Goal: Check status: Check status

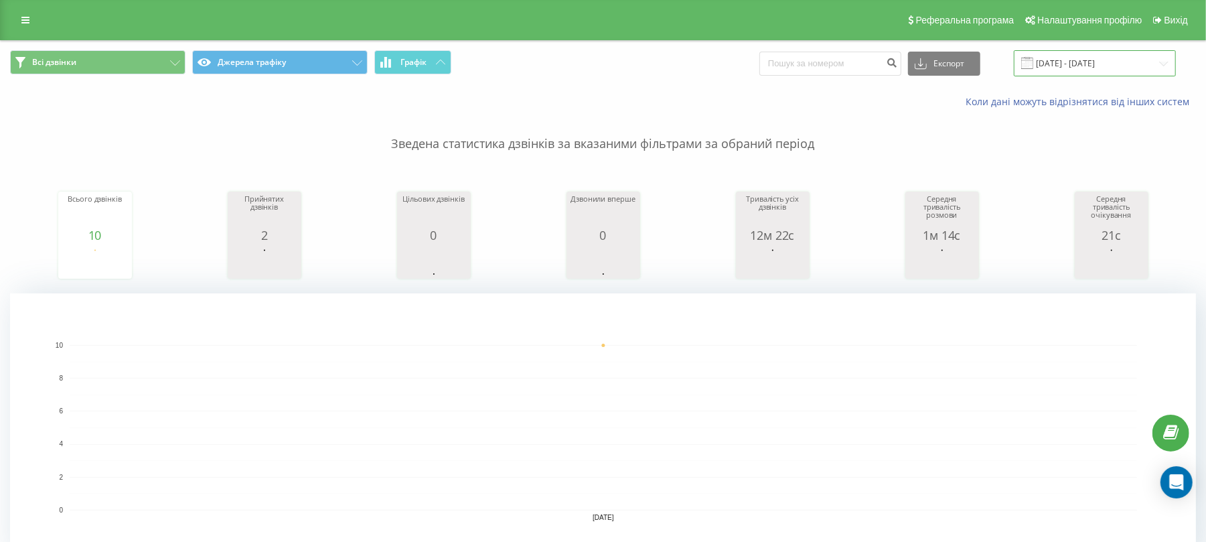
click at [1097, 60] on input "[DATE] - [DATE]" at bounding box center [1095, 63] width 162 height 26
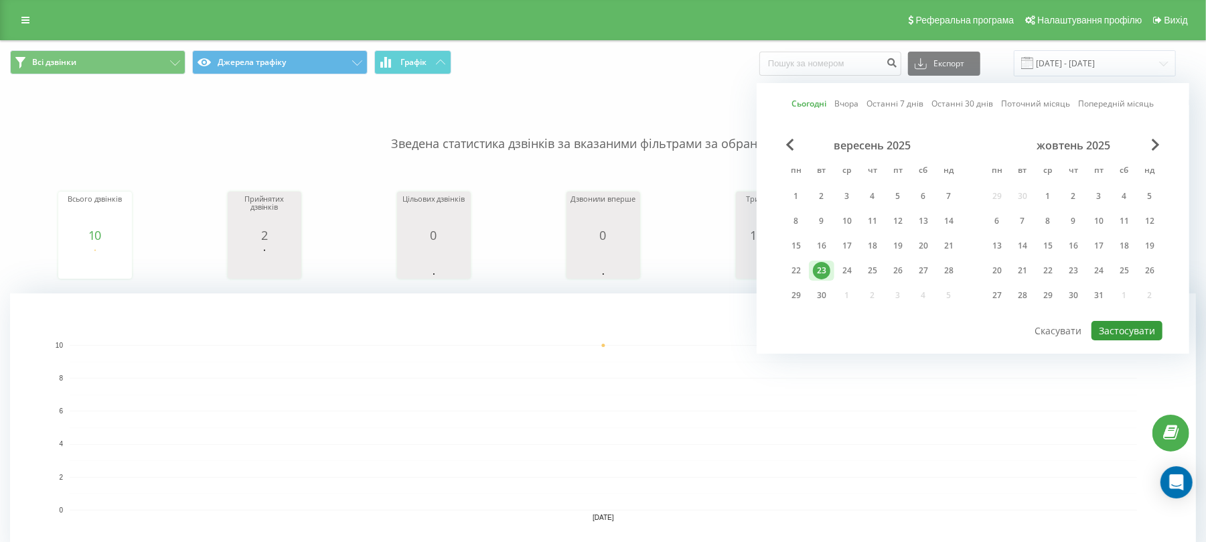
click at [1134, 336] on button "Застосувати" at bounding box center [1126, 330] width 71 height 19
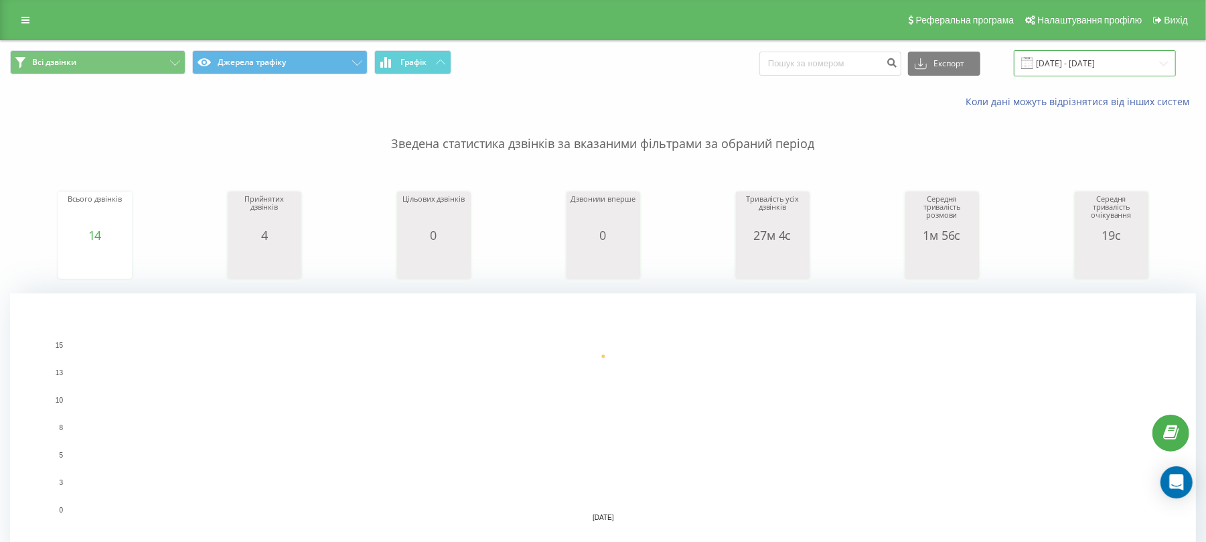
click at [1093, 72] on input "[DATE] - [DATE]" at bounding box center [1095, 63] width 162 height 26
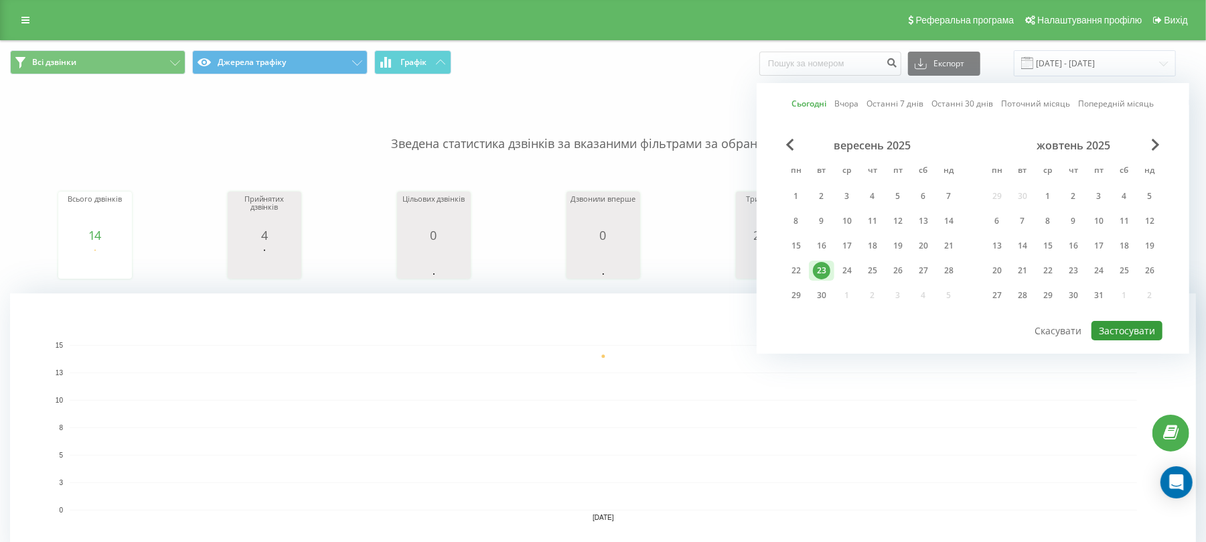
click at [1128, 331] on button "Застосувати" at bounding box center [1126, 330] width 71 height 19
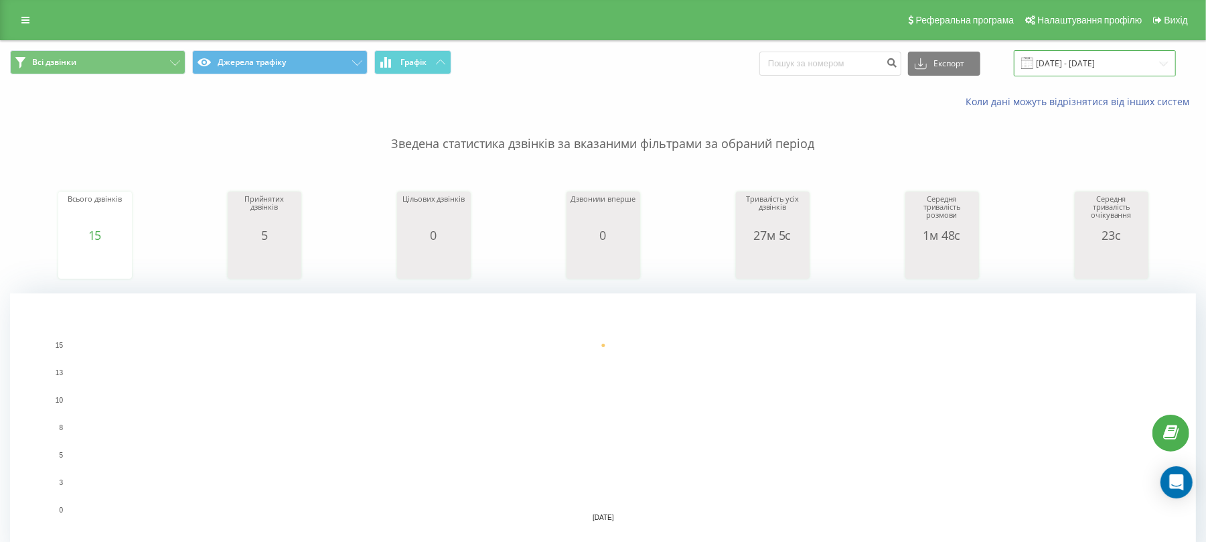
click at [1085, 70] on input "[DATE] - [DATE]" at bounding box center [1095, 63] width 162 height 26
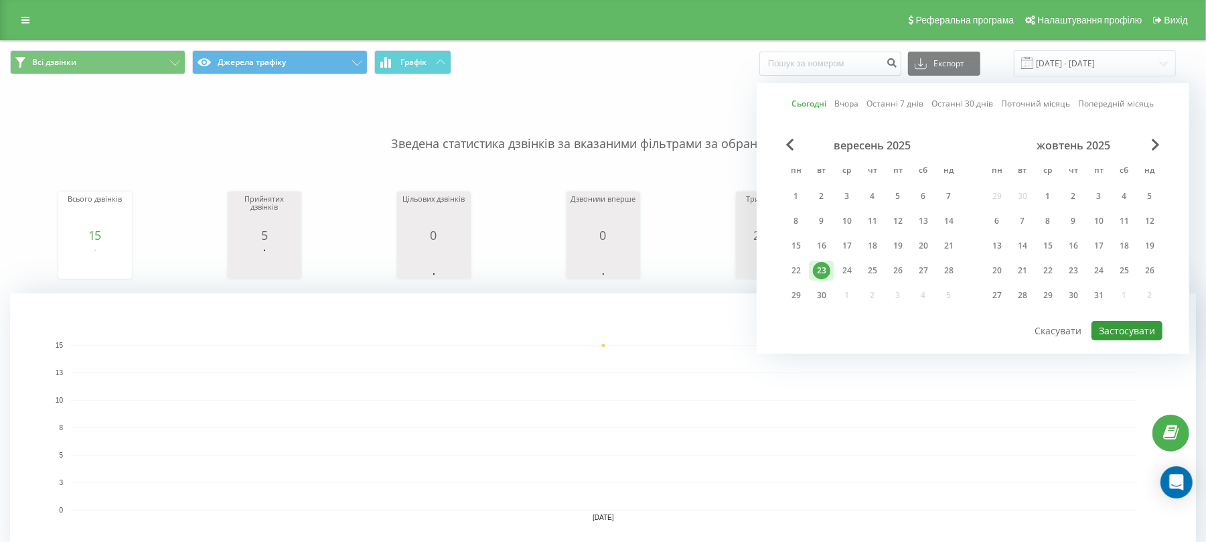
drag, startPoint x: 1136, startPoint y: 328, endPoint x: 1112, endPoint y: 340, distance: 26.4
click at [1136, 330] on button "Застосувати" at bounding box center [1126, 330] width 71 height 19
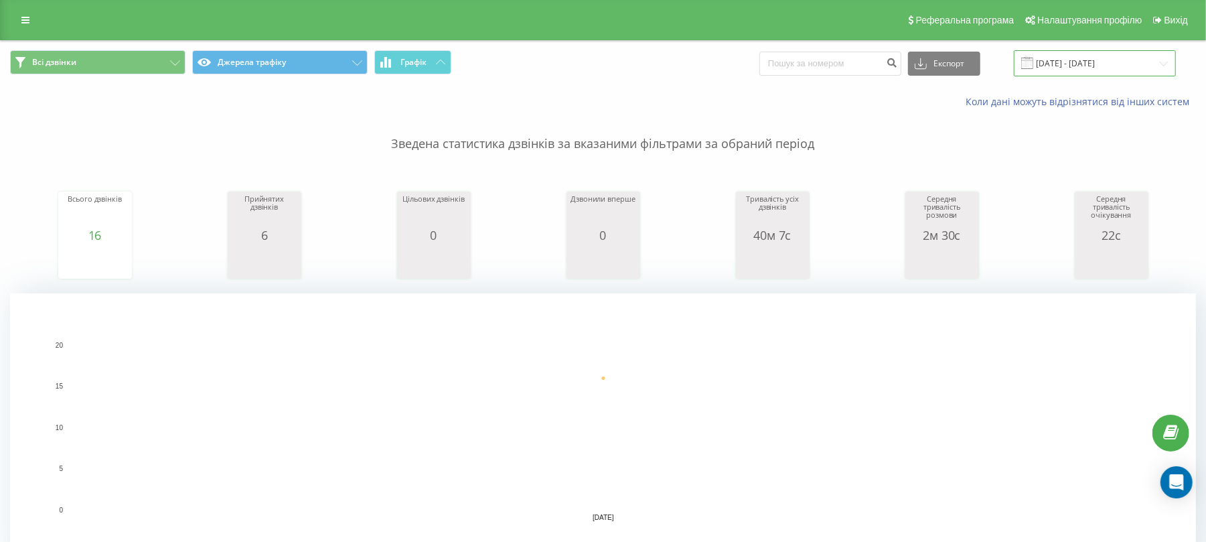
click at [1083, 62] on input "[DATE] - [DATE]" at bounding box center [1095, 63] width 162 height 26
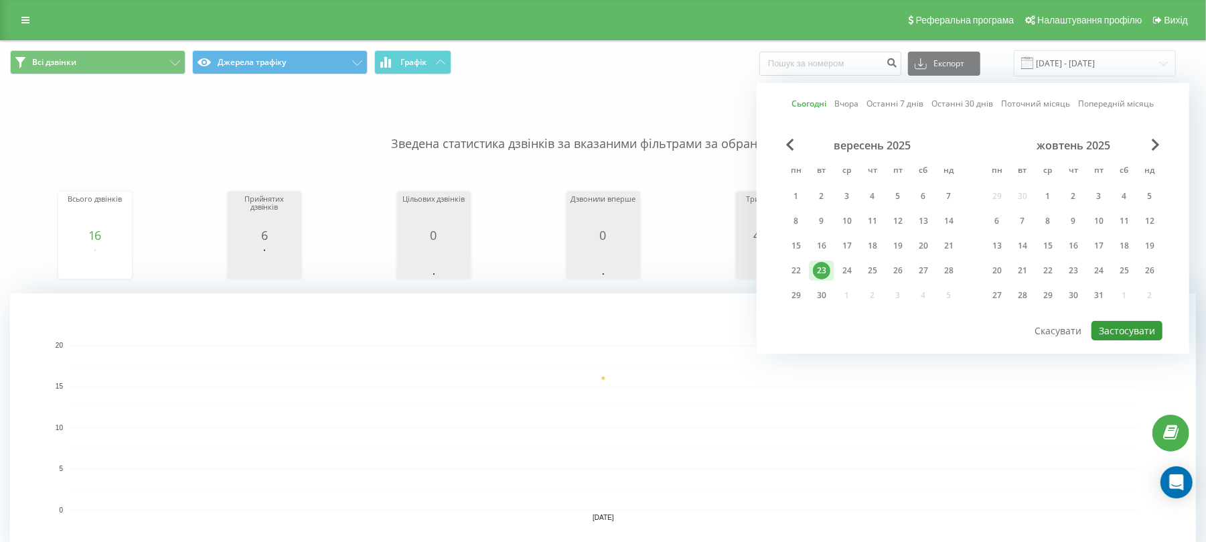
click at [1162, 329] on button "Застосувати" at bounding box center [1126, 330] width 71 height 19
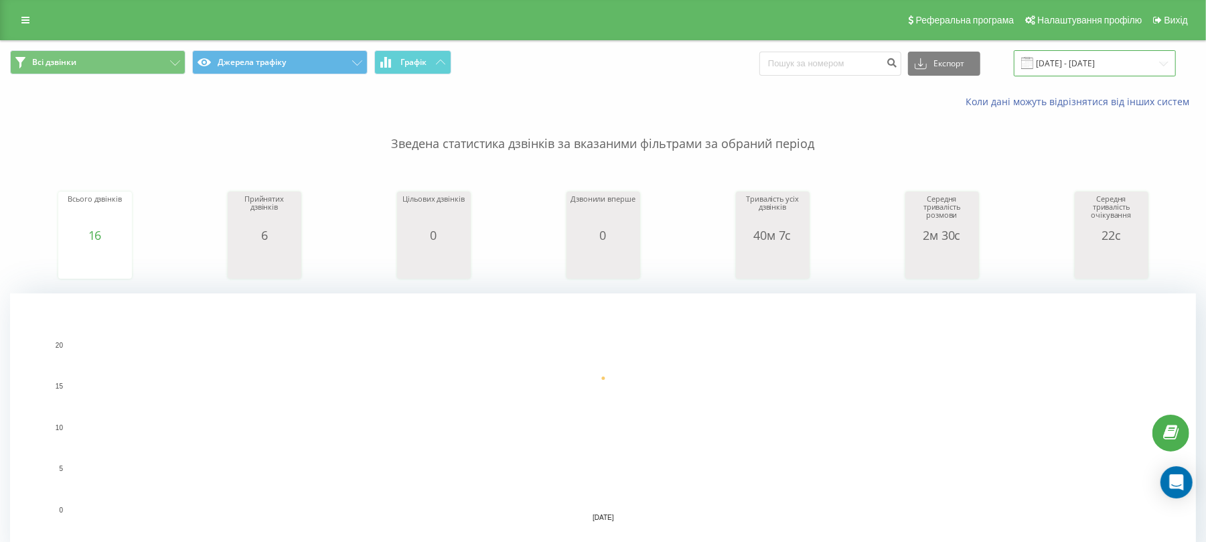
click at [1083, 65] on input "[DATE] - [DATE]" at bounding box center [1095, 63] width 162 height 26
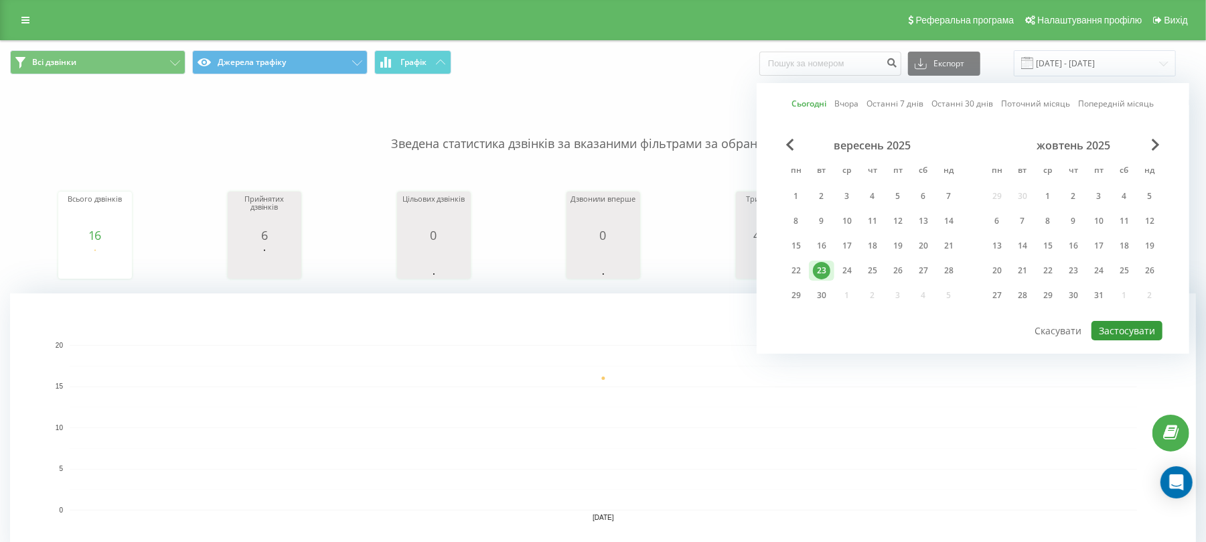
click at [1150, 331] on button "Застосувати" at bounding box center [1126, 330] width 71 height 19
